Goal: Find specific page/section: Find specific page/section

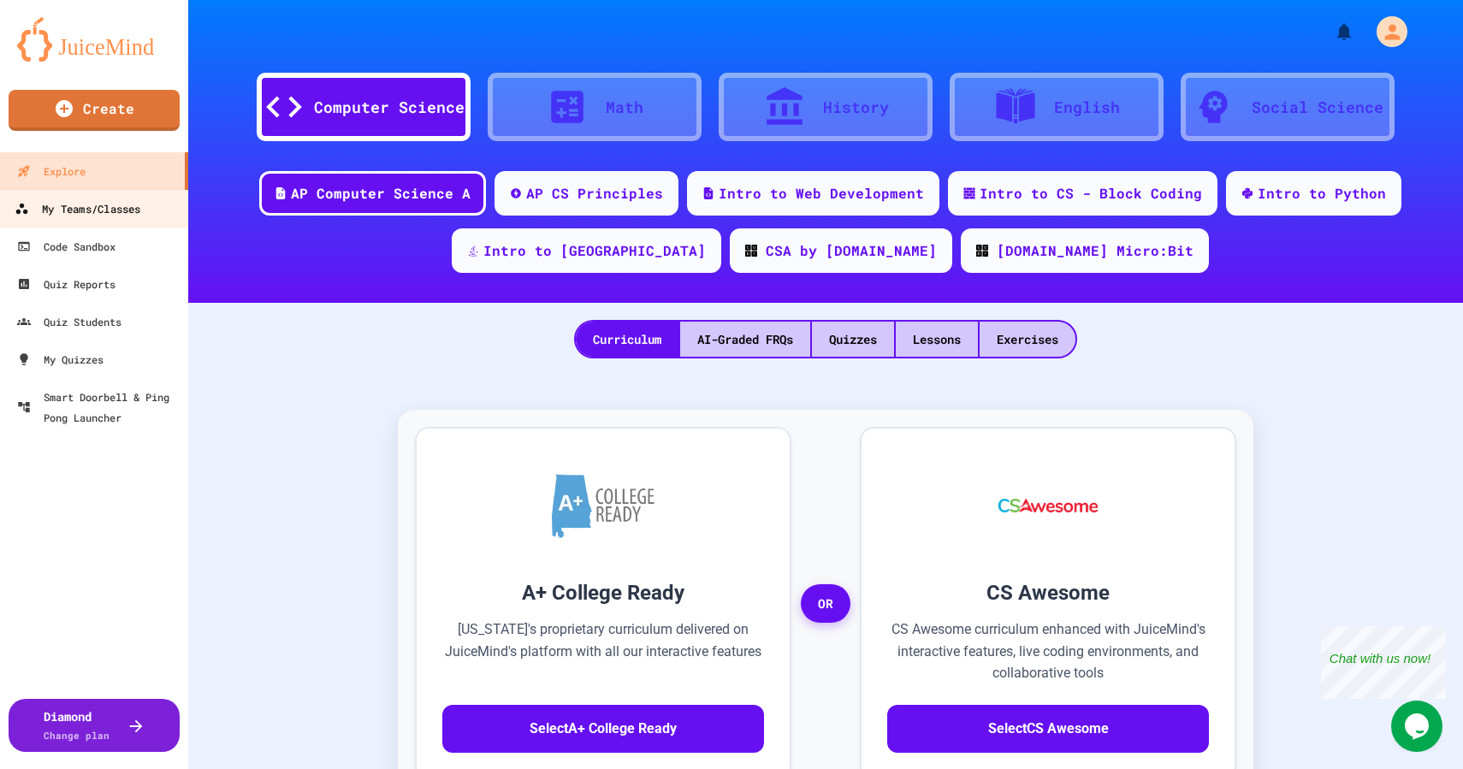
click at [67, 212] on div "My Teams/Classes" at bounding box center [78, 209] width 126 height 21
